Goal: Transaction & Acquisition: Purchase product/service

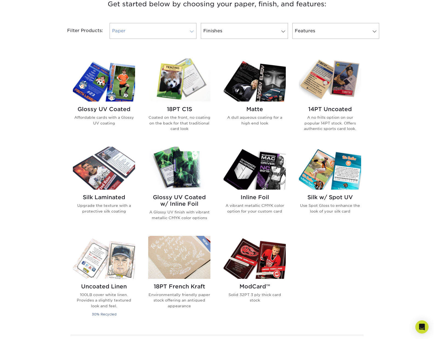
scroll to position [217, 0]
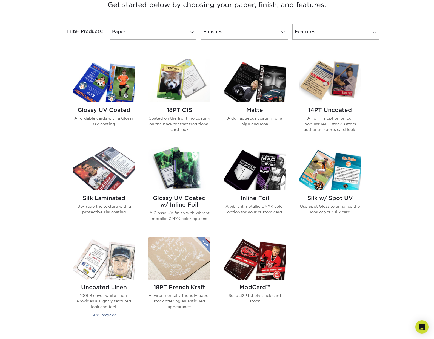
click at [340, 88] on img at bounding box center [330, 80] width 62 height 43
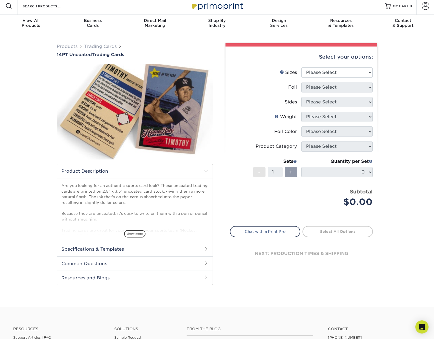
scroll to position [2, 0]
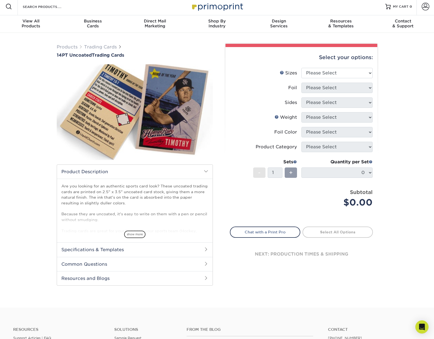
click at [205, 170] on span at bounding box center [206, 171] width 4 height 4
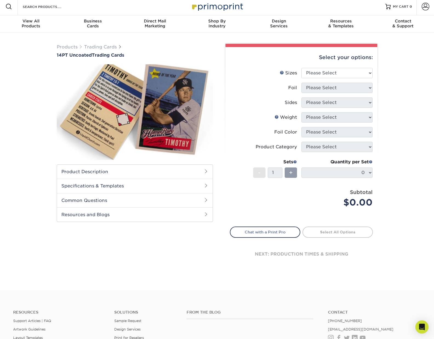
click at [168, 181] on h2 "Specifications & Templates" at bounding box center [135, 186] width 156 height 14
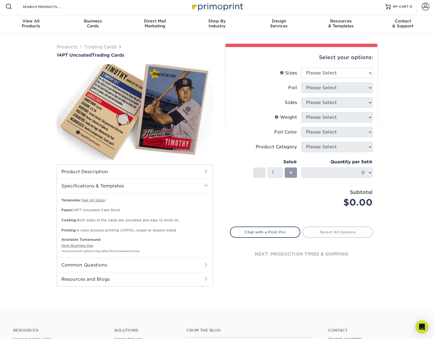
click at [205, 268] on h2 "Common Questions" at bounding box center [135, 265] width 156 height 14
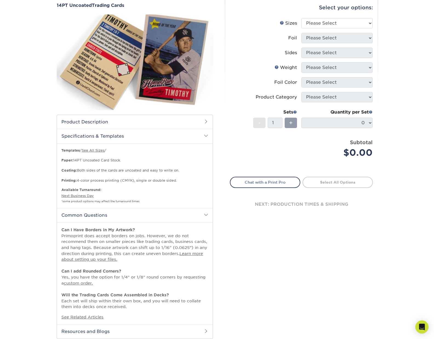
scroll to position [0, 0]
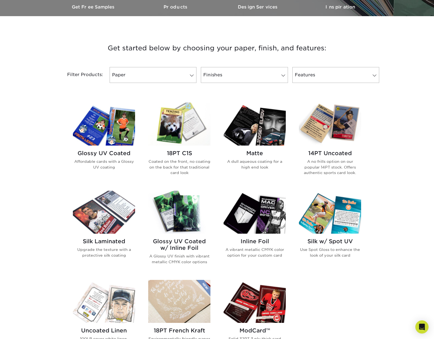
scroll to position [176, 0]
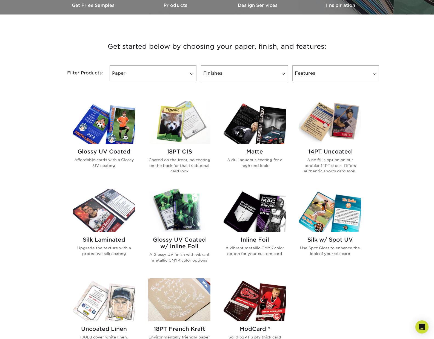
click at [124, 127] on img at bounding box center [104, 122] width 62 height 43
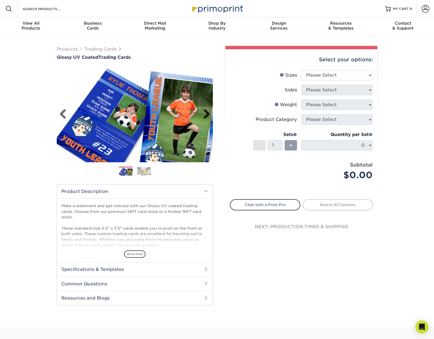
click at [208, 114] on link "Next" at bounding box center [204, 114] width 11 height 11
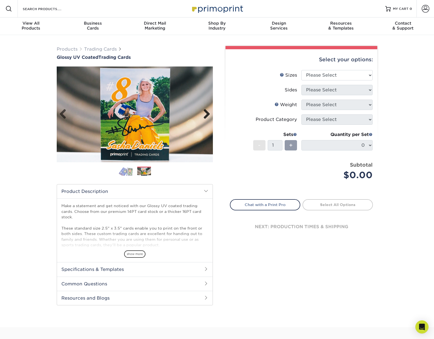
click at [208, 114] on link "Next" at bounding box center [204, 114] width 11 height 11
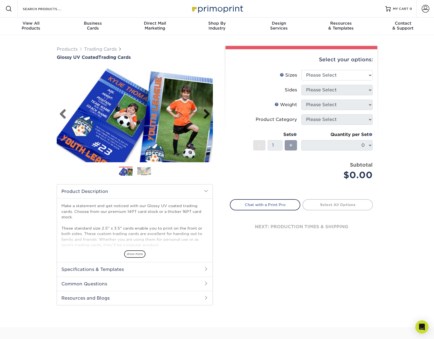
click at [208, 114] on link "Next" at bounding box center [204, 114] width 11 height 11
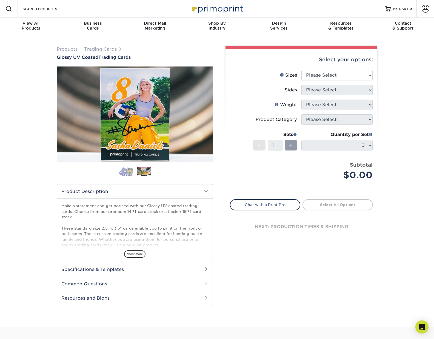
click at [145, 172] on img at bounding box center [144, 172] width 14 height 8
click at [122, 170] on img at bounding box center [126, 171] width 14 height 10
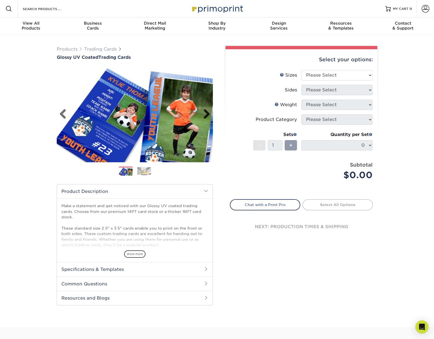
click at [209, 116] on link "Next" at bounding box center [204, 114] width 11 height 11
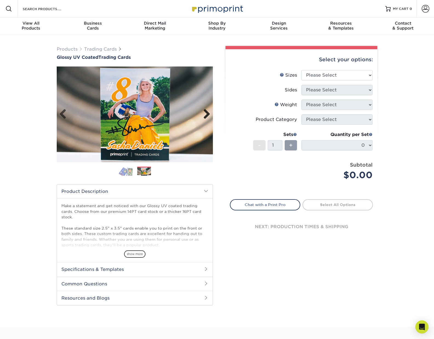
click at [209, 116] on link "Next" at bounding box center [204, 114] width 11 height 11
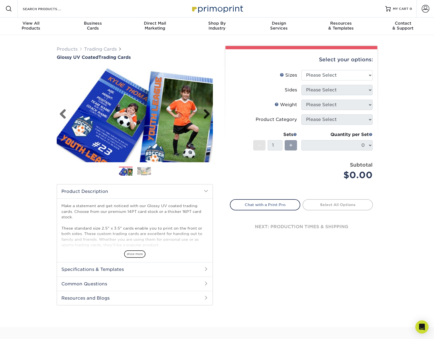
click at [209, 116] on link "Next" at bounding box center [204, 114] width 11 height 11
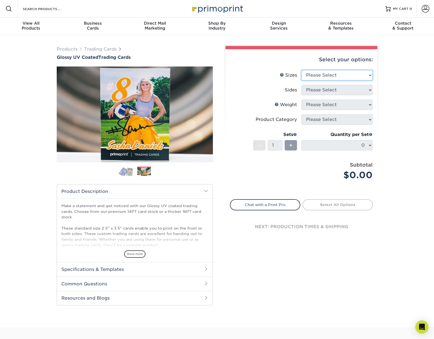
click at [370, 78] on select "Please Select 2.5" x 3.5"" at bounding box center [336, 75] width 71 height 10
